Goal: Information Seeking & Learning: Learn about a topic

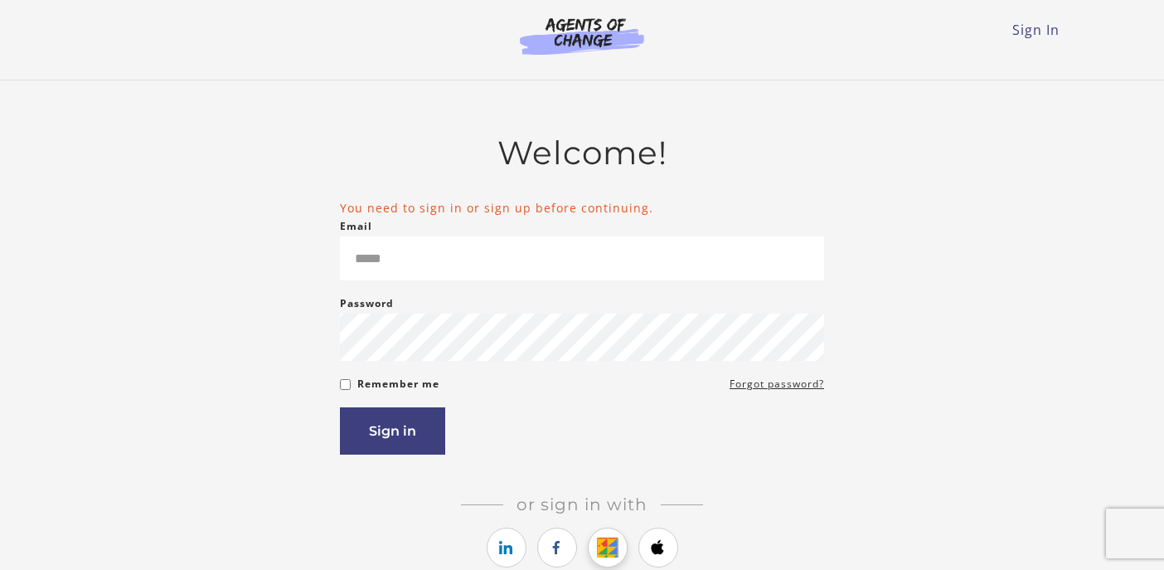
click at [609, 544] on icon "https://courses.thinkific.com/users/auth/google?ss%5Breferral%5D=&ss%5Buser_ret…" at bounding box center [607, 547] width 21 height 20
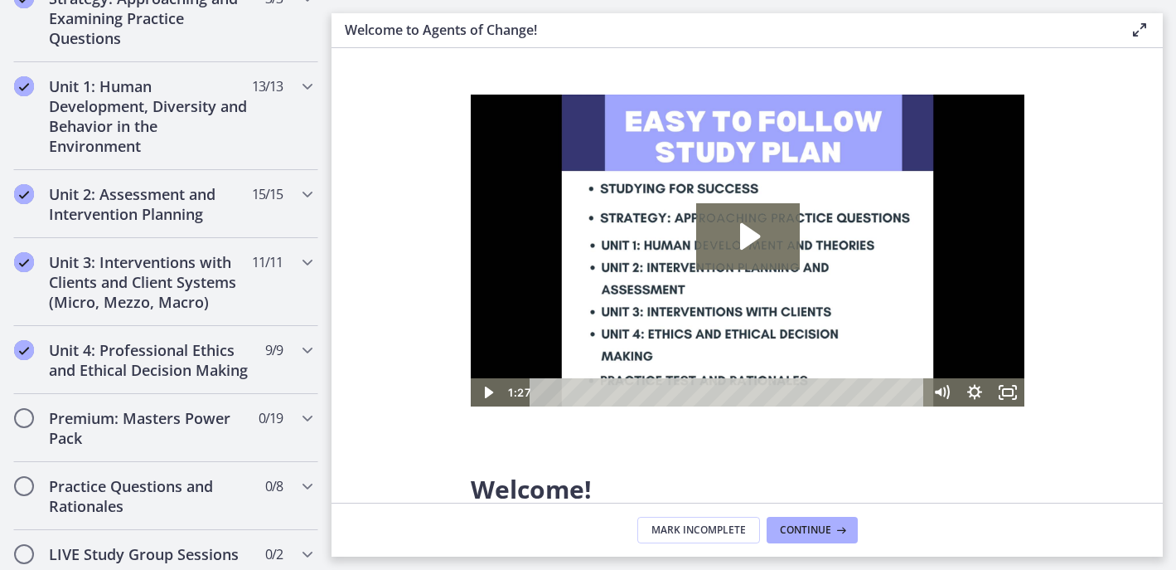
scroll to position [1079, 0]
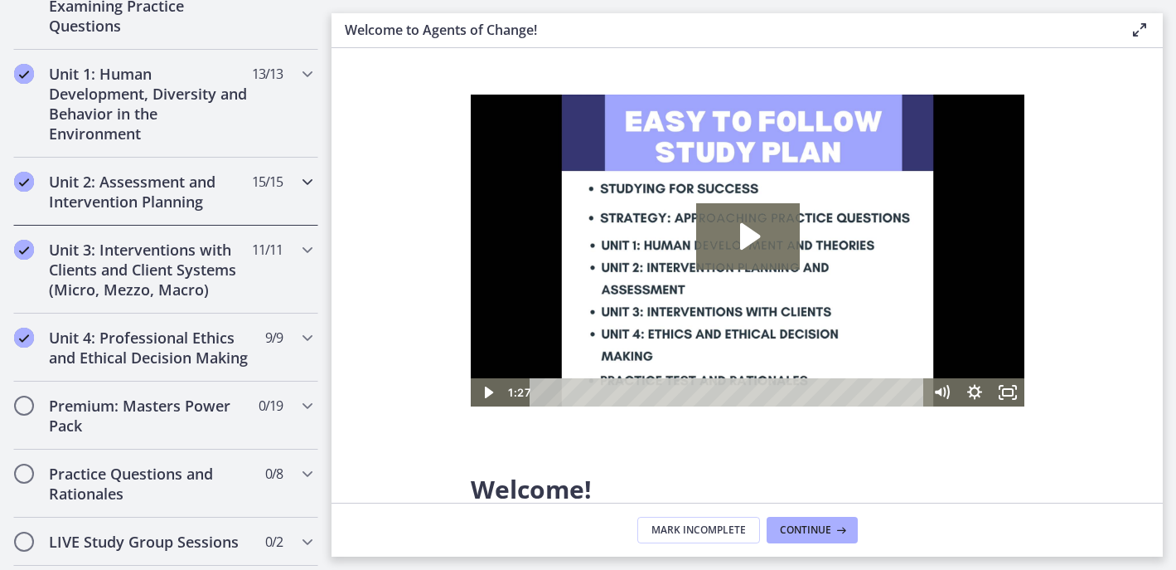
click at [298, 177] on icon "Chapters" at bounding box center [308, 182] width 20 height 20
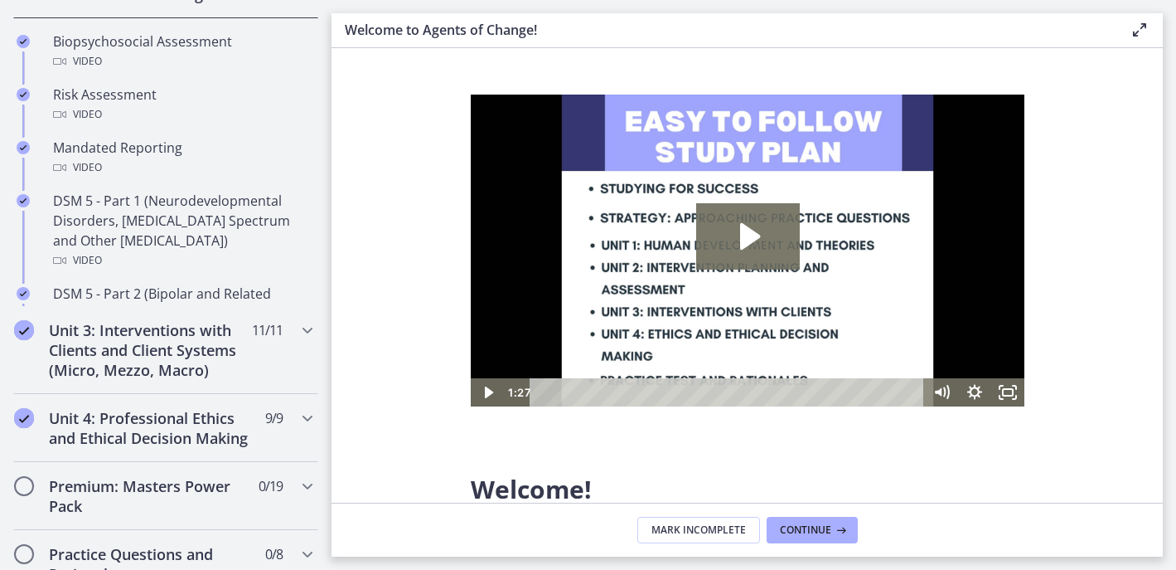
scroll to position [422, 0]
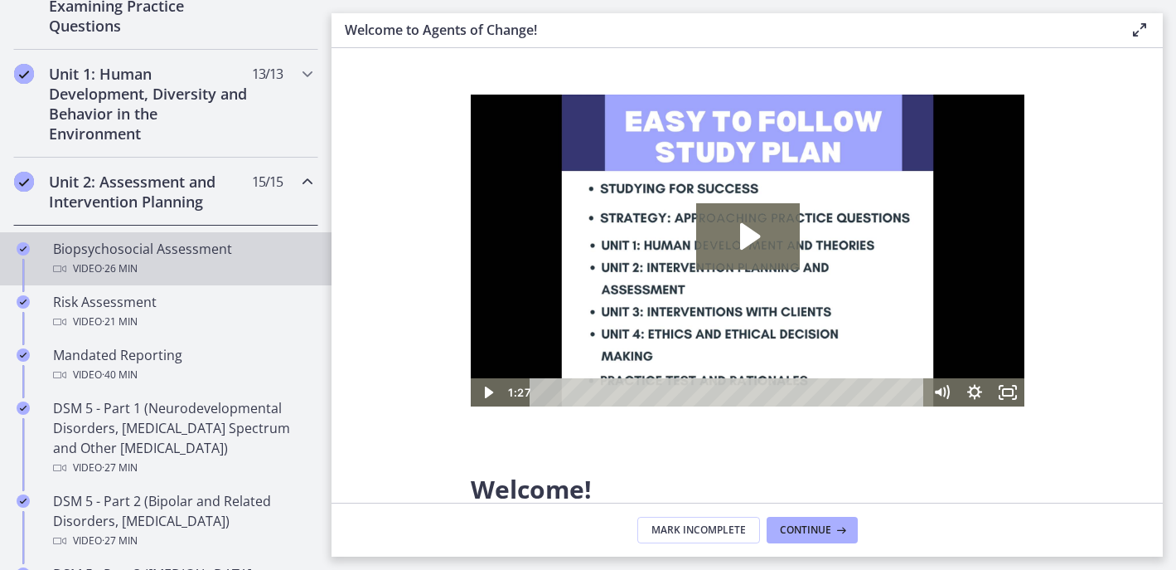
click at [177, 263] on div "Video · 26 min" at bounding box center [182, 269] width 259 height 20
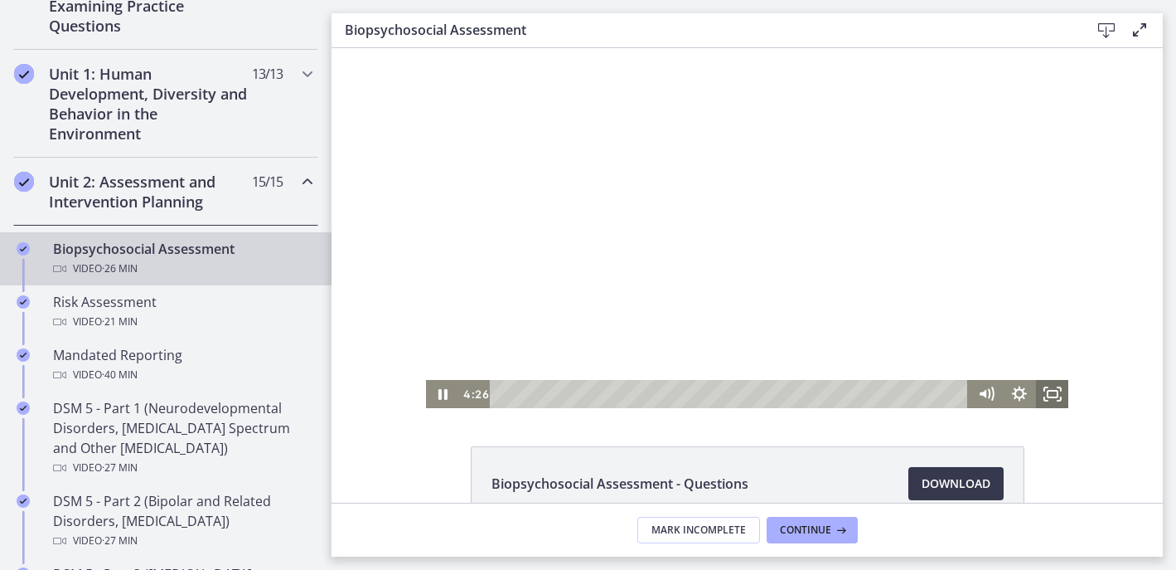
click at [1048, 393] on icon "Fullscreen" at bounding box center [1052, 394] width 33 height 28
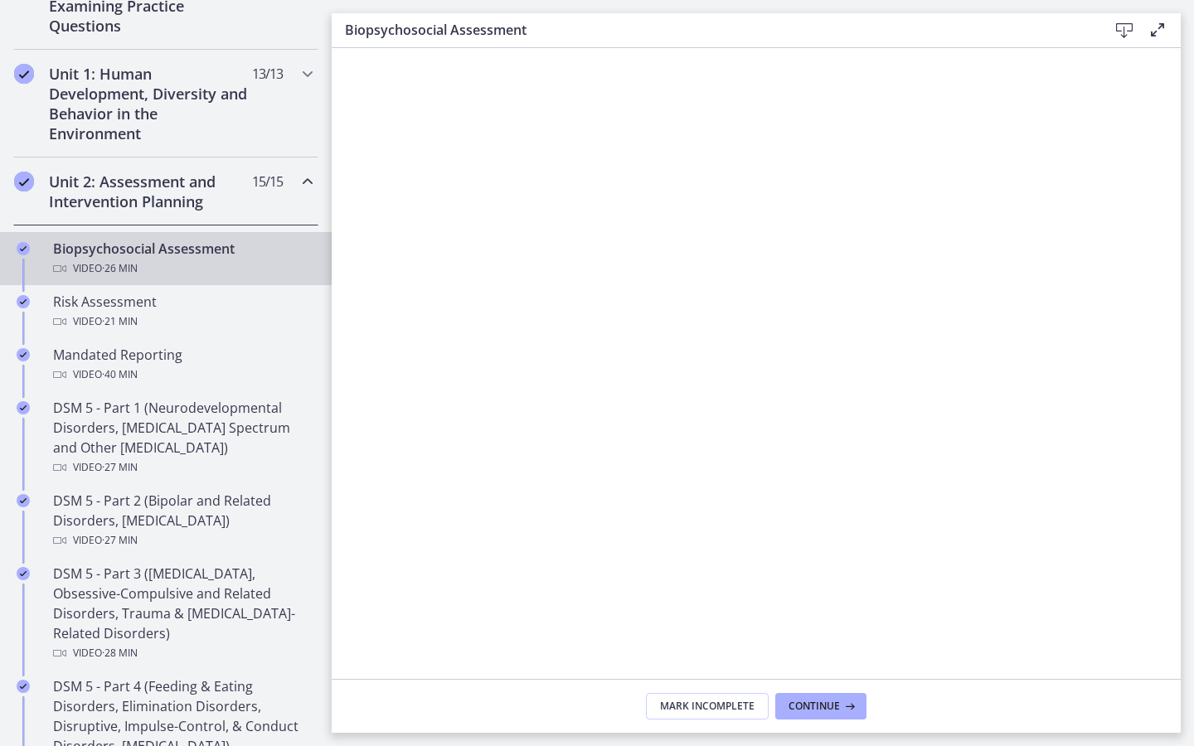
click at [1167, 569] on rect "Fullscreen" at bounding box center [1160, 698] width 16 height 10
